Goal: Task Accomplishment & Management: Use online tool/utility

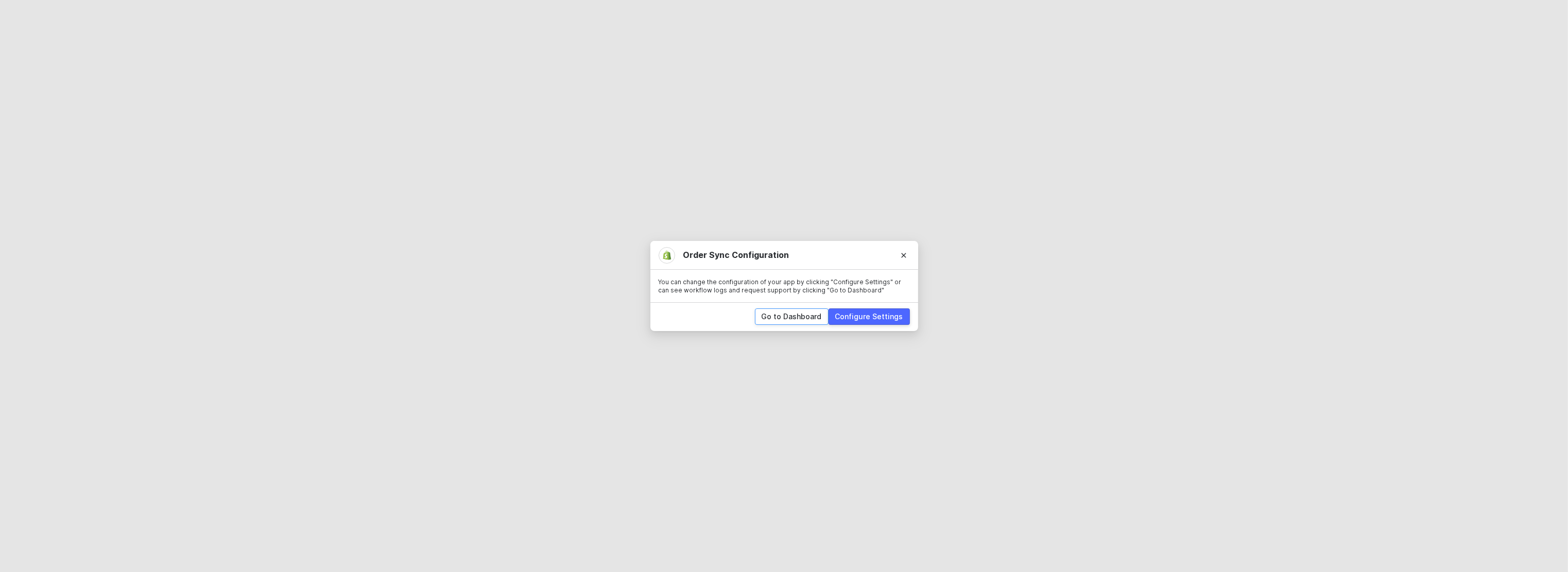
click at [797, 317] on div "Go to Dashboard" at bounding box center [792, 316] width 60 height 10
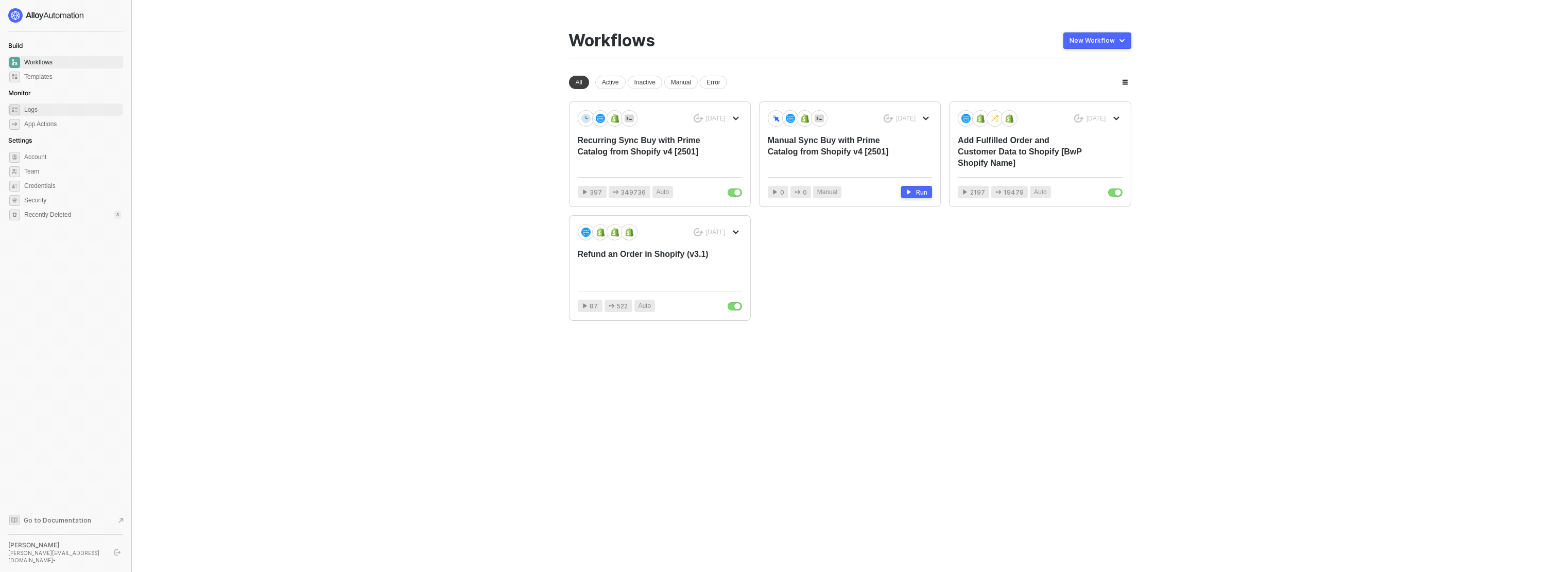
click at [72, 111] on span "Logs" at bounding box center [73, 109] width 97 height 12
